Goal: Information Seeking & Learning: Find specific fact

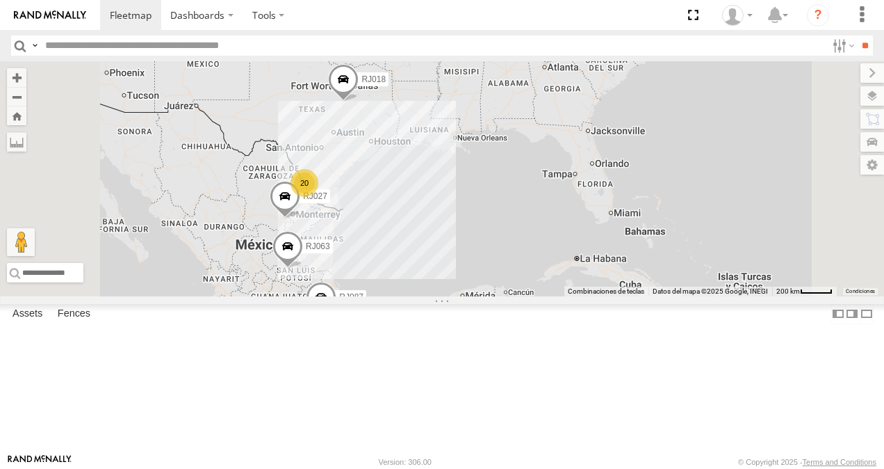
scroll to position [139, 0]
click at [0, 0] on div "RJ087 XPD GLOBAL [GEOGRAPHIC_DATA] de la [GEOGRAPHIC_DATA] [GEOGRAPHIC_DATA] 19…" at bounding box center [0, 0] width 0 height 0
click at [0, 0] on div "XPD GLOBAL" at bounding box center [0, 0] width 0 height 0
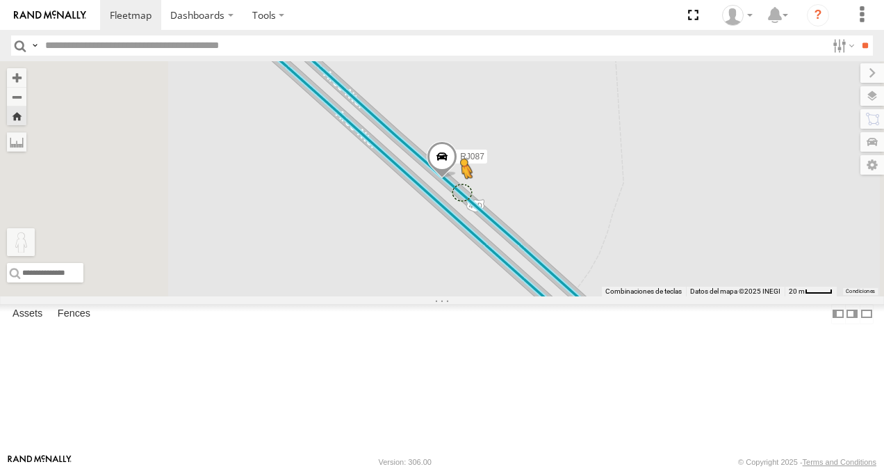
drag, startPoint x: 368, startPoint y: 400, endPoint x: 637, endPoint y: 268, distance: 299.7
click at [637, 268] on div "RJ087 Para activar la función de arrastrar con el teclado, presiona Alt + Intro…" at bounding box center [442, 178] width 884 height 235
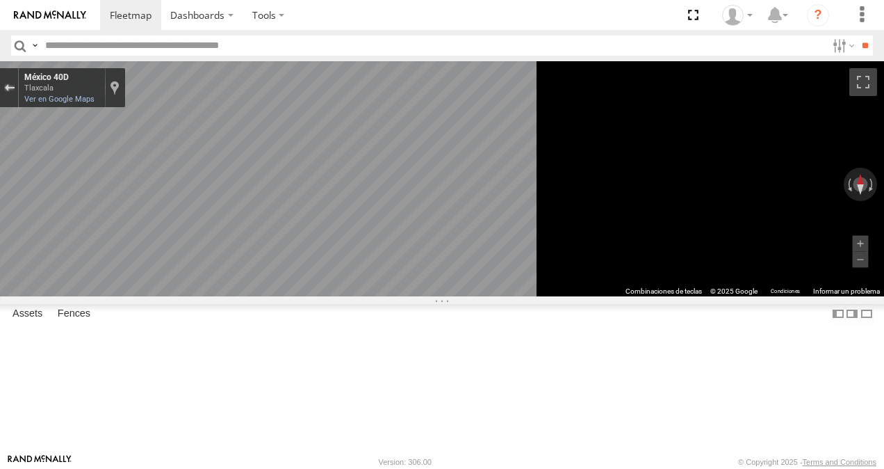
click at [15, 87] on div "Sal de Street View" at bounding box center [9, 87] width 10 height 8
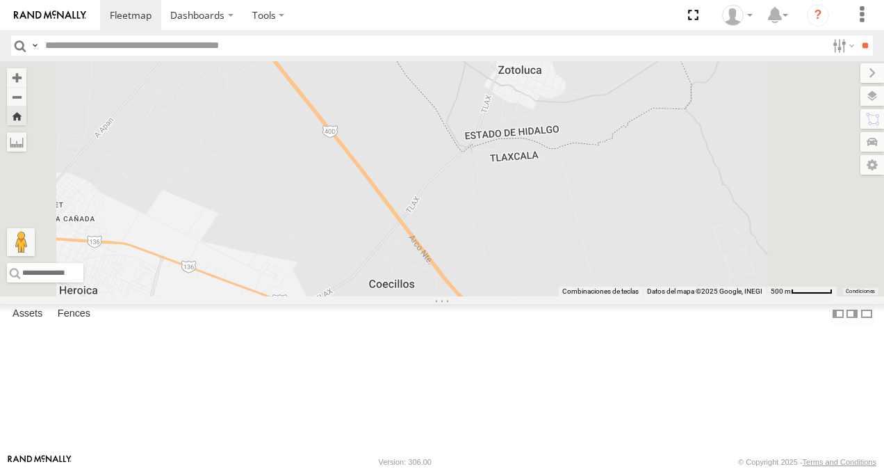
drag, startPoint x: 608, startPoint y: 202, endPoint x: 644, endPoint y: 342, distance: 145.0
click at [644, 296] on div "RJ087 Cargando..." at bounding box center [442, 178] width 884 height 235
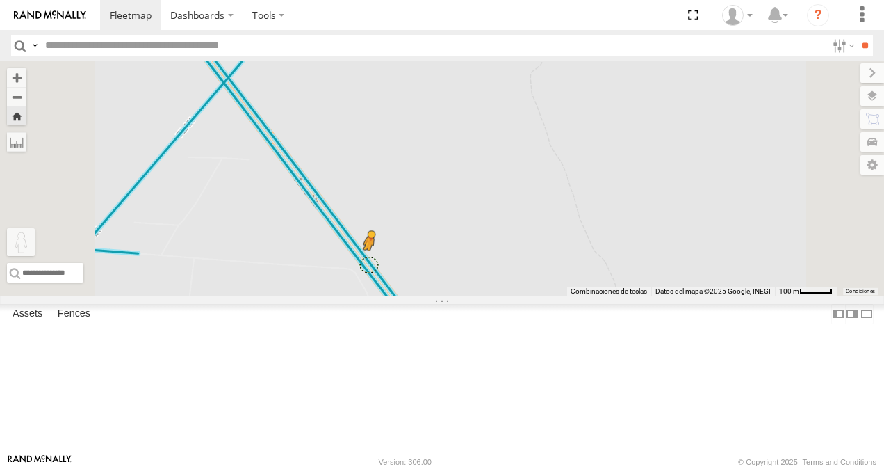
drag, startPoint x: 489, startPoint y: 380, endPoint x: 549, endPoint y: 344, distance: 69.5
click at [549, 296] on div "RJ087 Para activar la función de arrastrar con el teclado, presiona Alt + Intro…" at bounding box center [442, 178] width 884 height 235
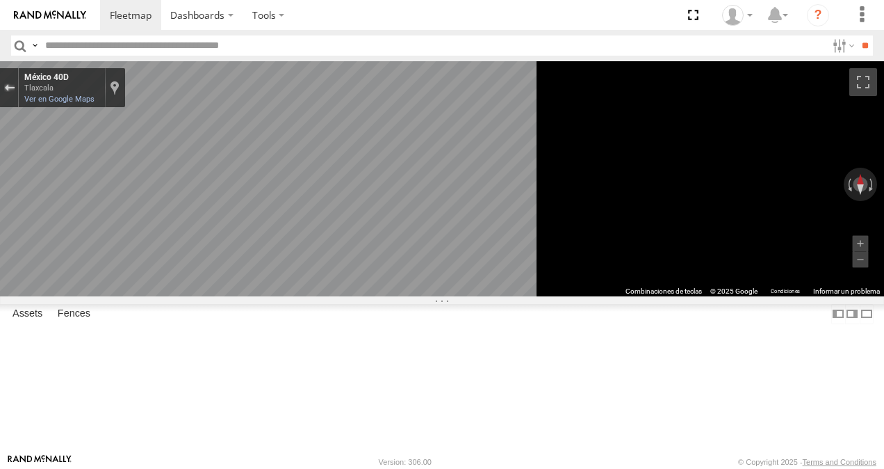
click at [15, 90] on div "Sal de Street View" at bounding box center [9, 87] width 10 height 8
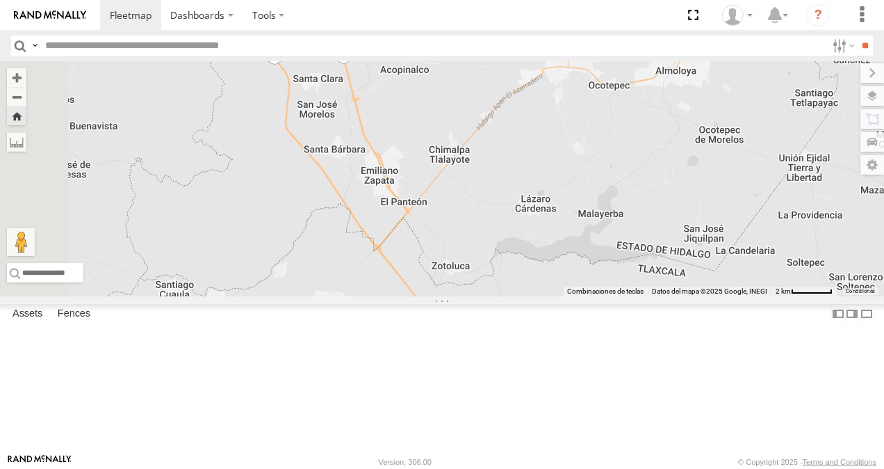
drag, startPoint x: 537, startPoint y: 357, endPoint x: 638, endPoint y: 504, distance: 178.0
click at [638, 468] on html "Dashboards" at bounding box center [442, 234] width 884 height 469
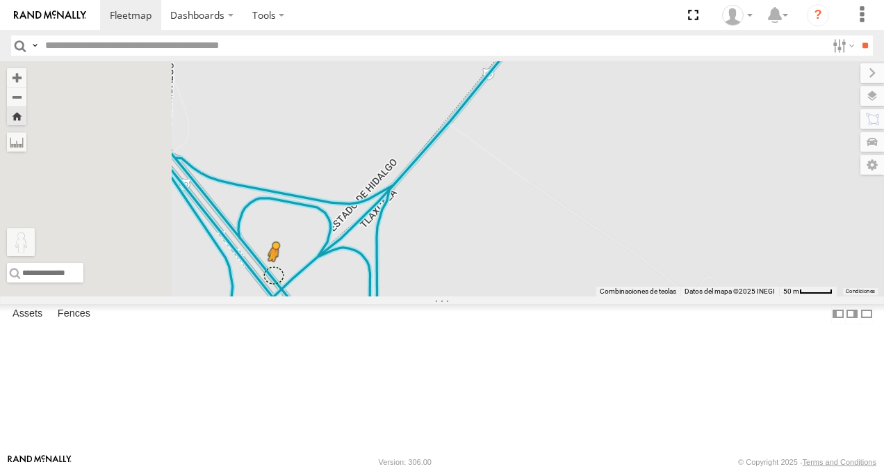
drag, startPoint x: 380, startPoint y: 395, endPoint x: 448, endPoint y: 353, distance: 79.9
click at [448, 296] on div "RJ087 Para activar la función de arrastrar con el teclado, presiona Alt + Intro…" at bounding box center [442, 178] width 884 height 235
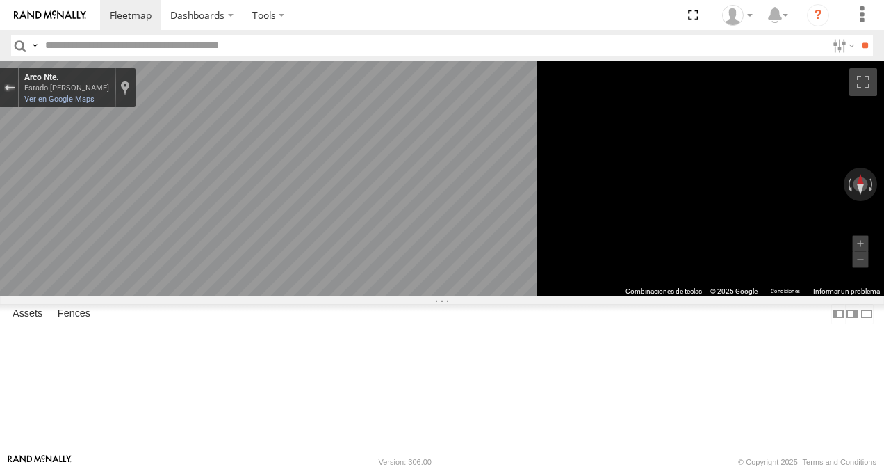
click at [15, 85] on div "Sal de Street View" at bounding box center [9, 87] width 10 height 8
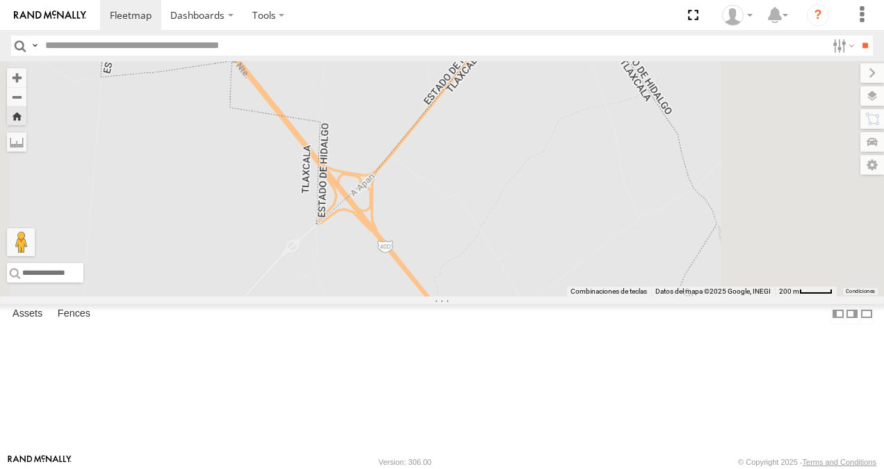
drag, startPoint x: 710, startPoint y: 303, endPoint x: 566, endPoint y: 116, distance: 236.4
click at [571, 122] on div "RJ087 Cargando..." at bounding box center [442, 178] width 884 height 235
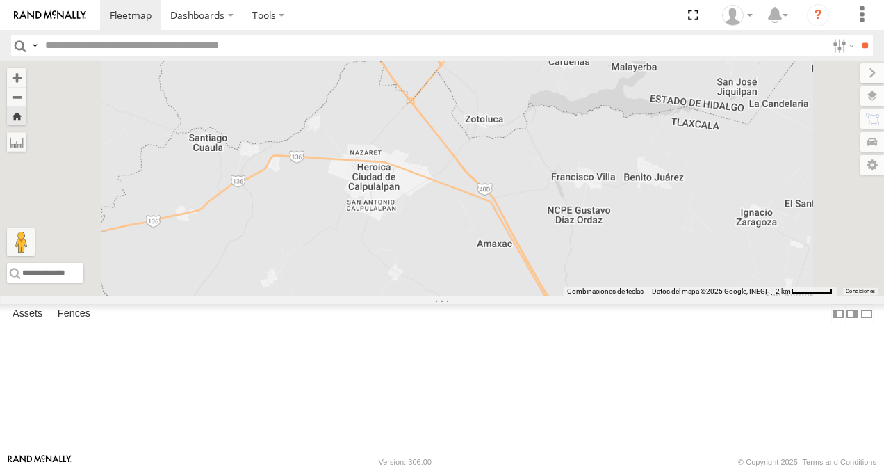
drag, startPoint x: 702, startPoint y: 254, endPoint x: 620, endPoint y: 167, distance: 120.0
click at [620, 167] on div "RJ087 Cargando..." at bounding box center [442, 178] width 884 height 235
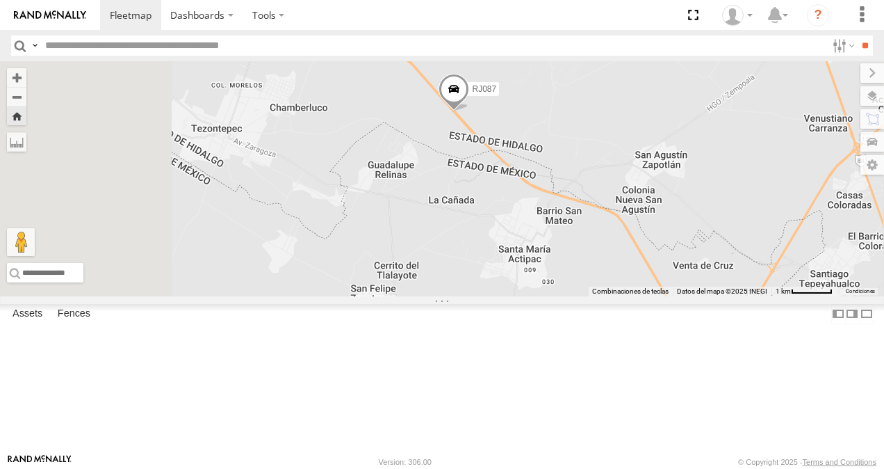
click at [469, 111] on span at bounding box center [454, 93] width 31 height 38
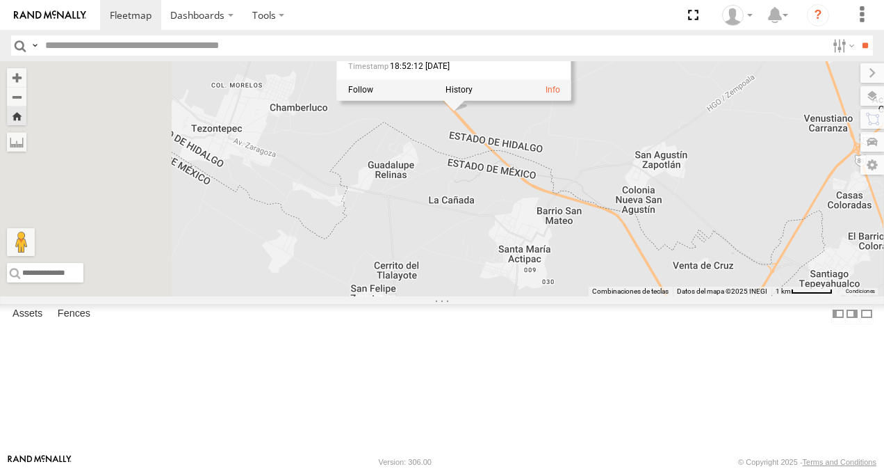
drag, startPoint x: 571, startPoint y: 106, endPoint x: 704, endPoint y: 121, distance: 133.6
click at [571, 80] on div "RJ087 XPD GLOBAL [GEOGRAPHIC_DATA] de la [GEOGRAPHIC_DATA] [GEOGRAPHIC_DATA] 19…" at bounding box center [454, 28] width 234 height 104
copy div "[GEOGRAPHIC_DATA] de la [GEOGRAPHIC_DATA] [GEOGRAPHIC_DATA]"
